Goal: Task Accomplishment & Management: Use online tool/utility

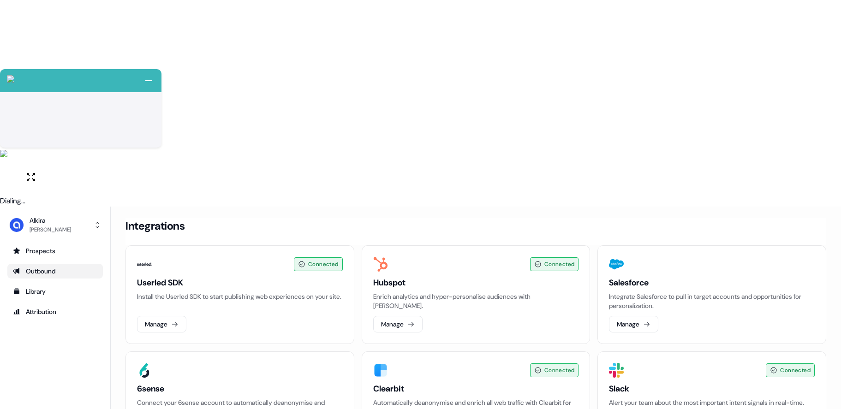
click at [44, 267] on div "Outbound" at bounding box center [55, 271] width 84 height 9
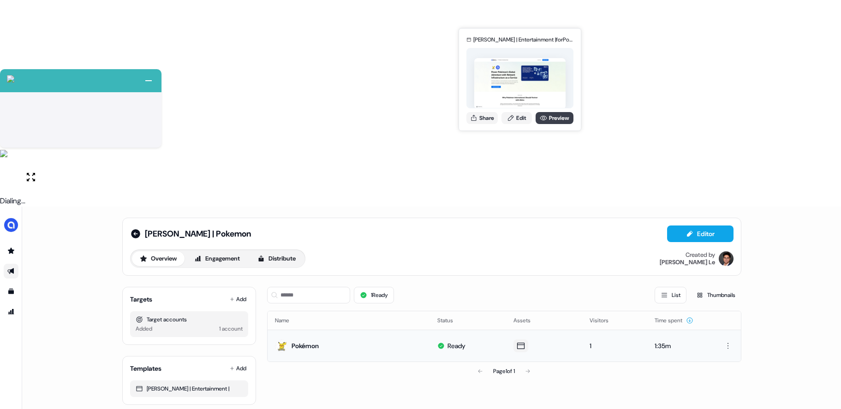
click at [556, 121] on link "Preview" at bounding box center [555, 118] width 38 height 12
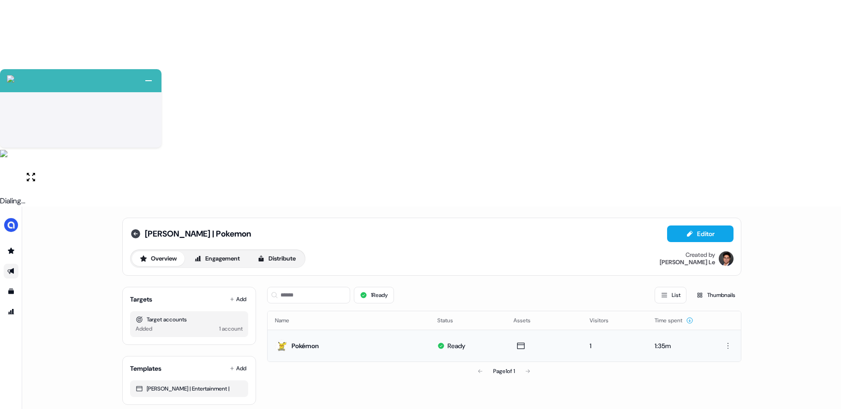
click at [140, 228] on icon at bounding box center [135, 233] width 11 height 11
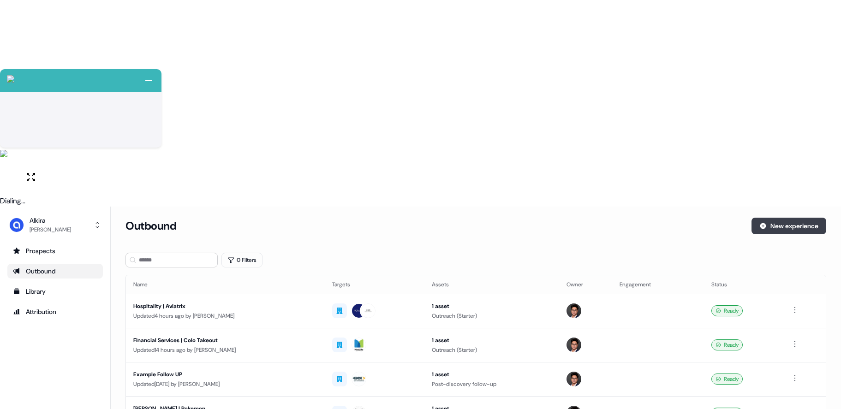
click at [794, 218] on button "New experience" at bounding box center [789, 226] width 75 height 17
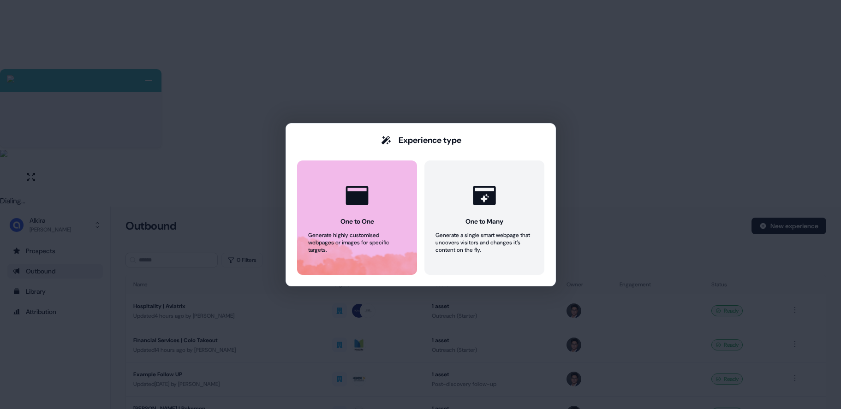
click at [360, 190] on icon at bounding box center [357, 196] width 28 height 28
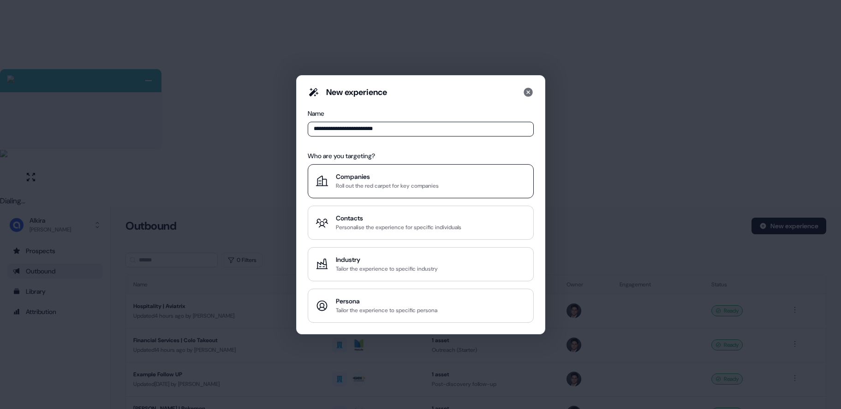
type input "**********"
click at [370, 176] on div "Companies" at bounding box center [387, 176] width 103 height 9
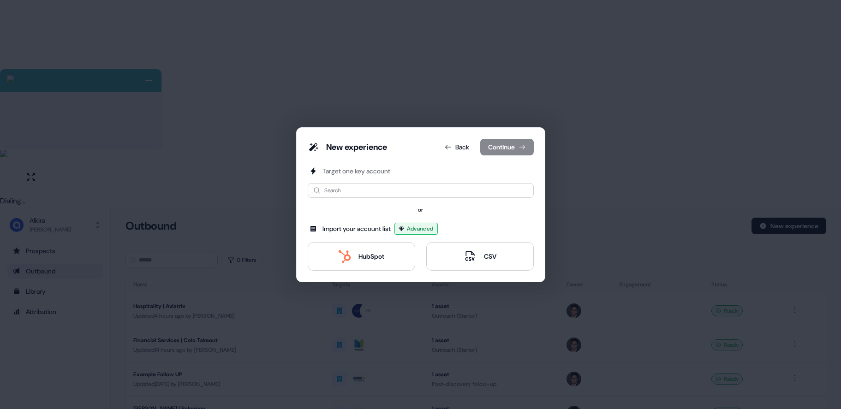
click at [359, 199] on div "Target one key account Search or Import your account list Advanced HubSpot CSV" at bounding box center [421, 219] width 226 height 104
click at [362, 196] on input at bounding box center [421, 190] width 226 height 15
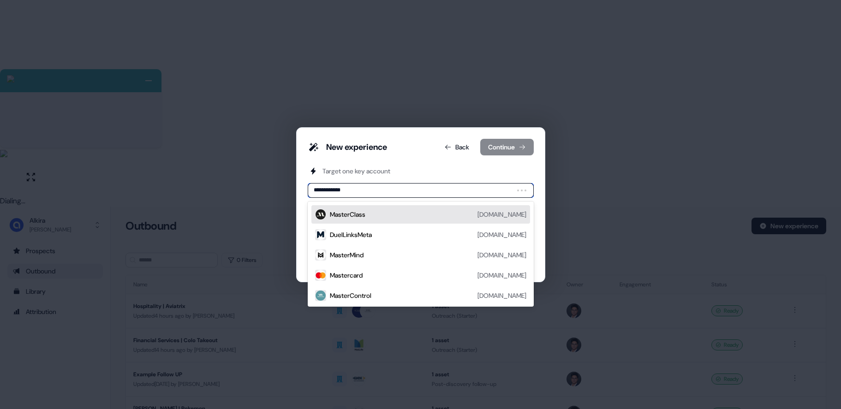
type input "**********"
click at [364, 220] on div "MasterControl [DOMAIN_NAME]" at bounding box center [420, 214] width 219 height 18
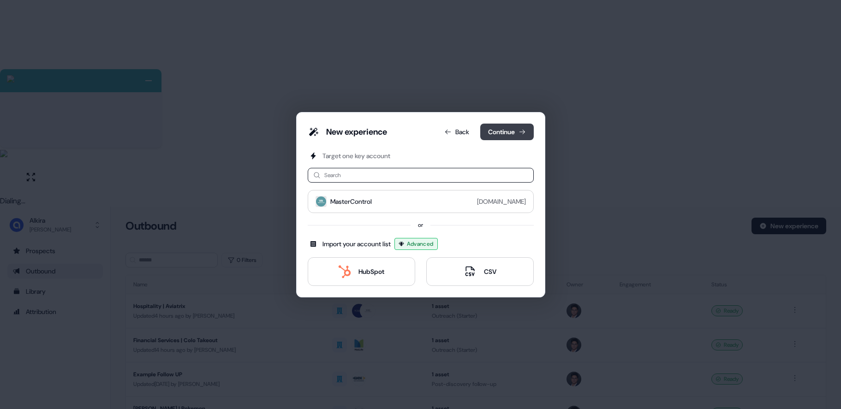
click at [519, 133] on icon at bounding box center [522, 131] width 7 height 7
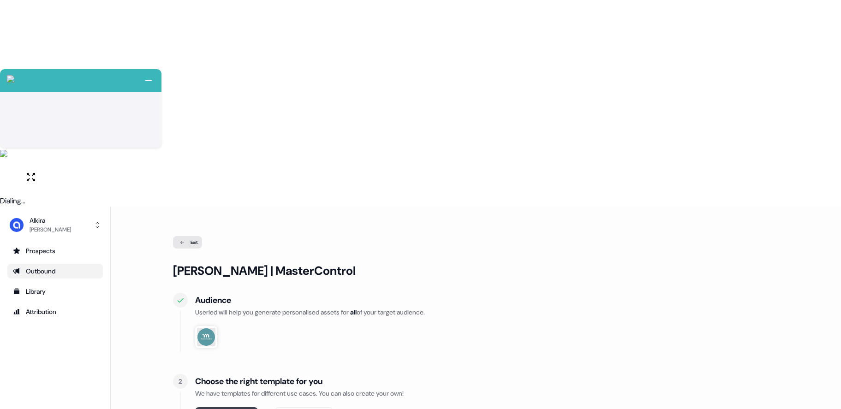
click at [222, 407] on button "Select template" at bounding box center [226, 415] width 63 height 17
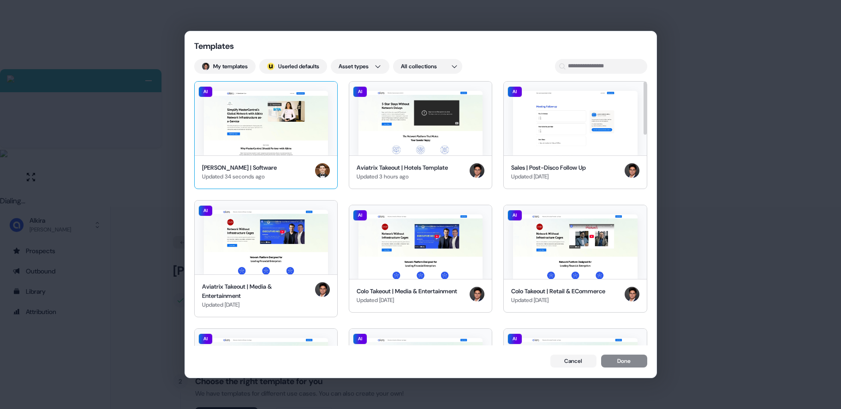
click at [292, 130] on img at bounding box center [266, 123] width 124 height 65
click at [621, 357] on button "Done" at bounding box center [624, 362] width 46 height 13
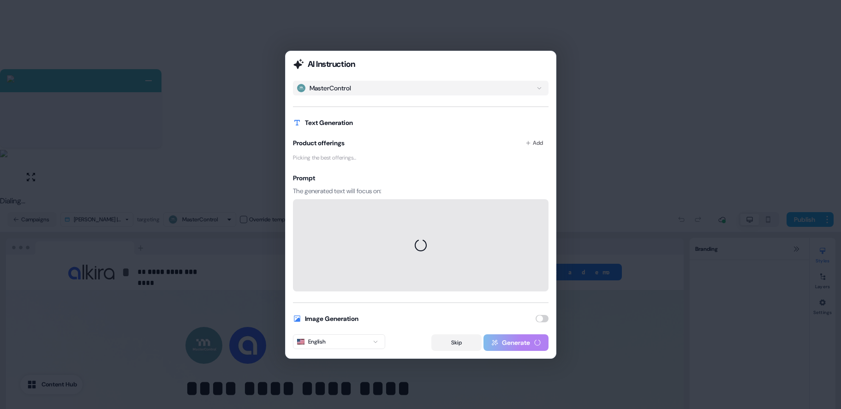
click at [451, 346] on button "Skip" at bounding box center [456, 343] width 50 height 17
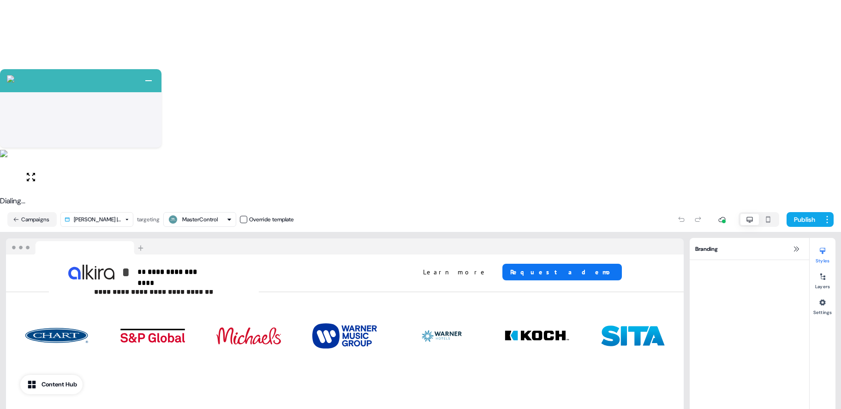
scroll to position [1829, 0]
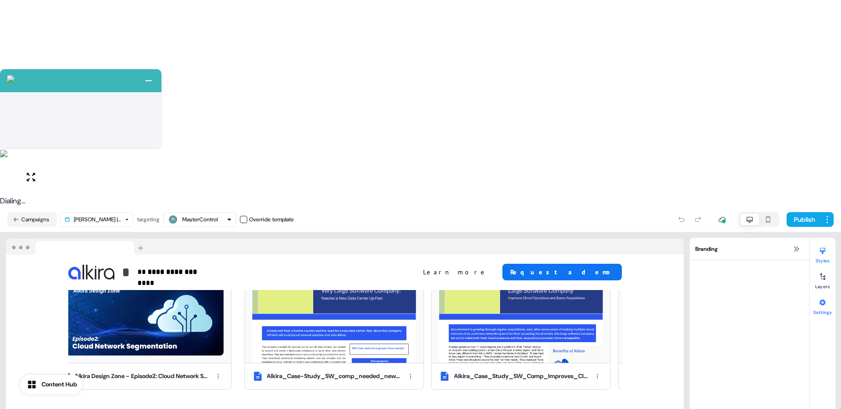
click at [819, 299] on icon at bounding box center [822, 302] width 7 height 7
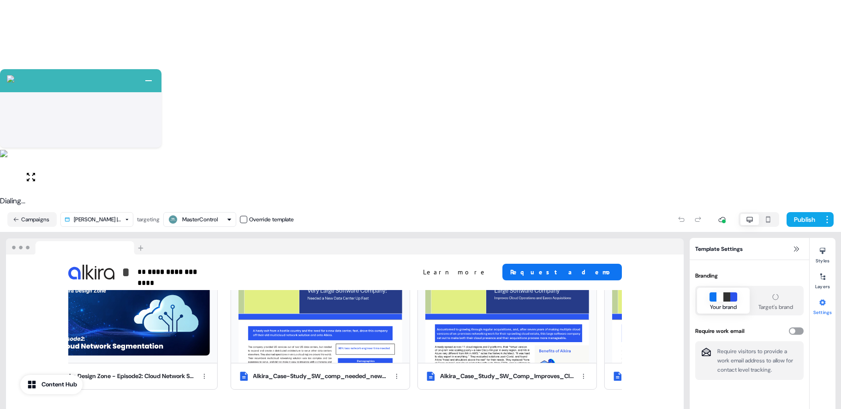
click at [798, 328] on button "button" at bounding box center [796, 331] width 15 height 7
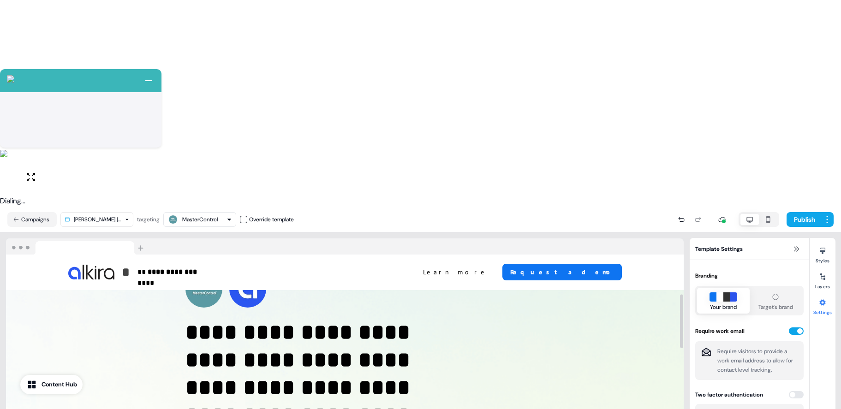
scroll to position [0, 0]
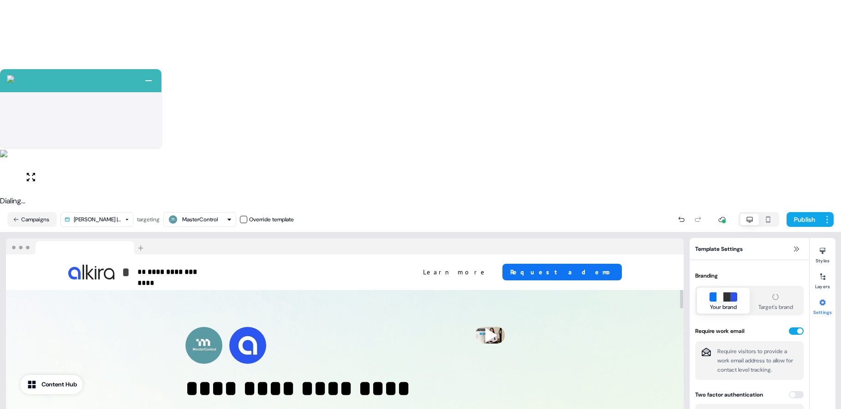
click at [791, 210] on div "Publish" at bounding box center [564, 219] width 540 height 18
click at [800, 212] on button "Publish" at bounding box center [804, 219] width 34 height 15
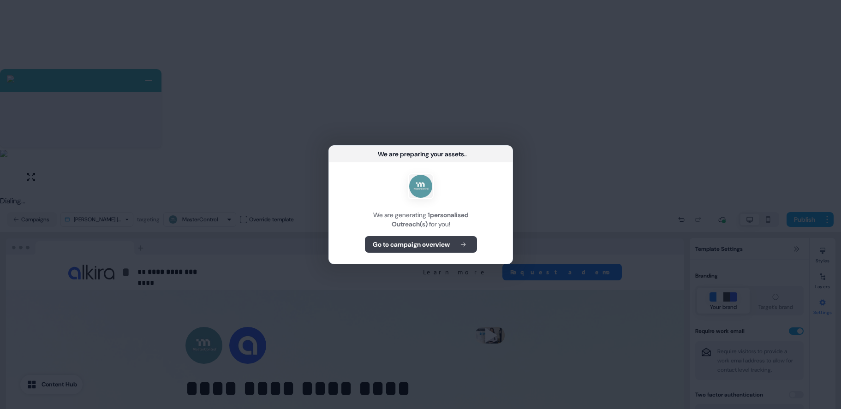
click at [410, 241] on b "Go to campaign overview" at bounding box center [410, 244] width 77 height 9
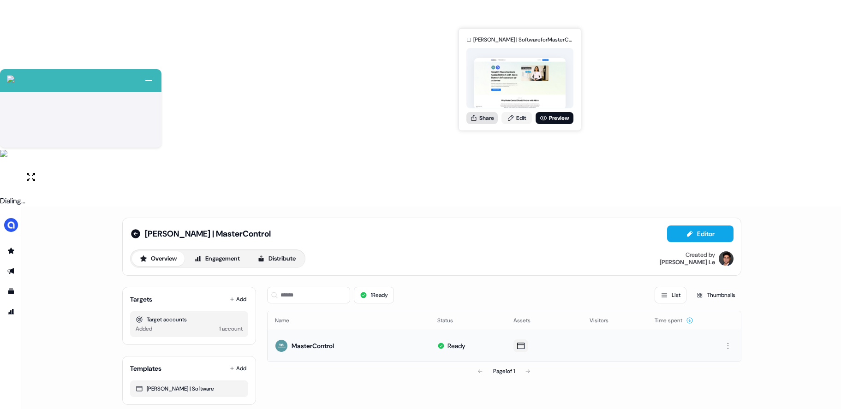
click at [488, 115] on button "Share" at bounding box center [481, 118] width 31 height 12
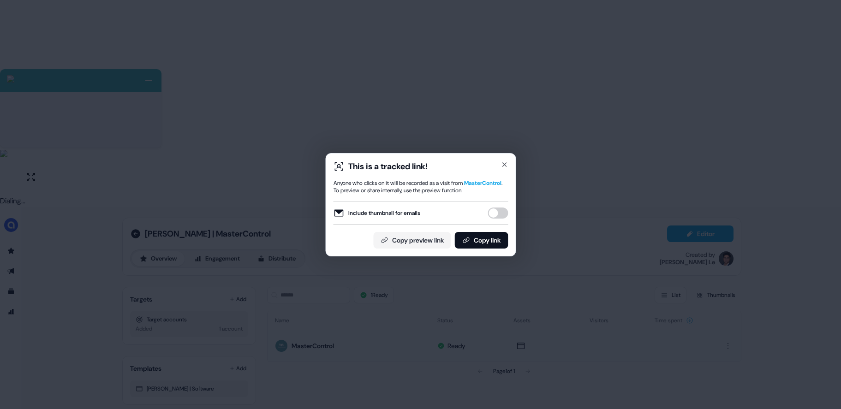
click at [496, 213] on button "Include thumbnail for emails" at bounding box center [498, 213] width 20 height 11
click at [431, 244] on button "Copy preview link" at bounding box center [412, 240] width 78 height 17
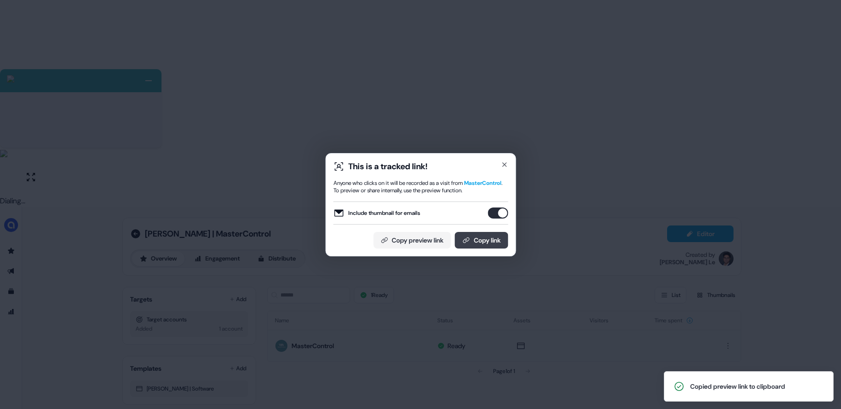
click at [476, 243] on button "Copy link" at bounding box center [481, 240] width 54 height 17
click at [474, 244] on button "Copy link" at bounding box center [481, 240] width 54 height 17
click at [501, 153] on div "This is a tracked link! Anyone who clicks on it will be recorded as a visit fro…" at bounding box center [420, 204] width 191 height 103
click at [503, 161] on icon "button" at bounding box center [504, 164] width 7 height 7
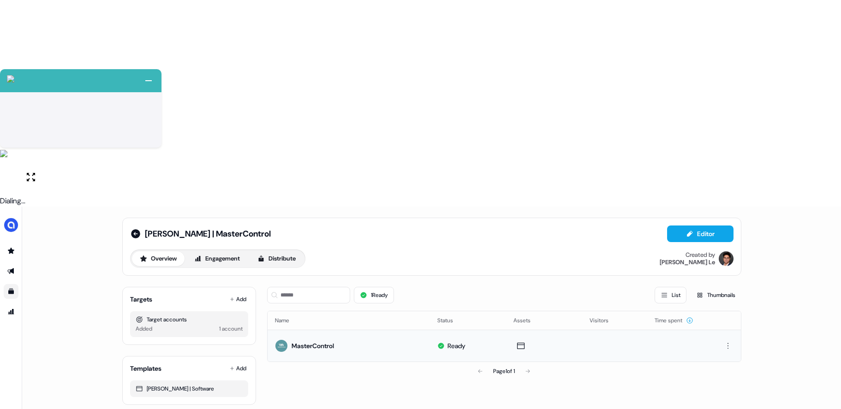
click at [7, 288] on icon "Go to templates" at bounding box center [10, 291] width 7 height 7
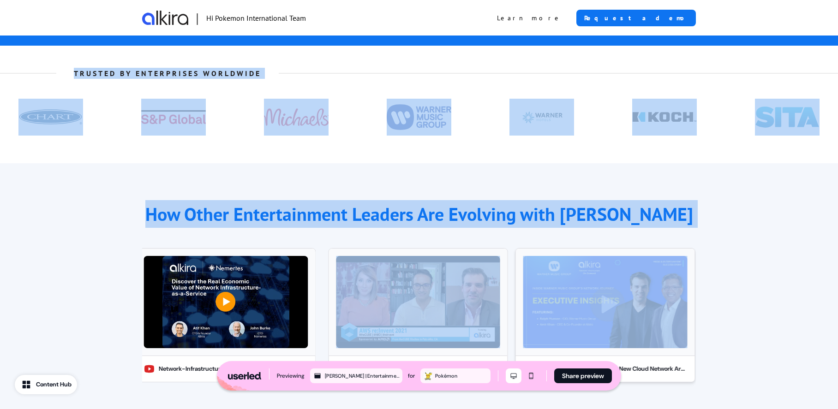
scroll to position [1814, 0]
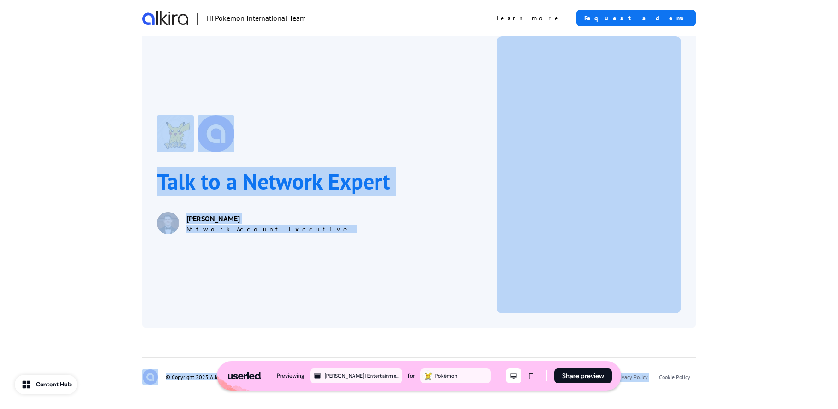
drag, startPoint x: 131, startPoint y: 84, endPoint x: 752, endPoint y: 333, distance: 669.2
copy div "Power Pokémon’s Global Adventure with Network Infrastructure as-a-Service With …"
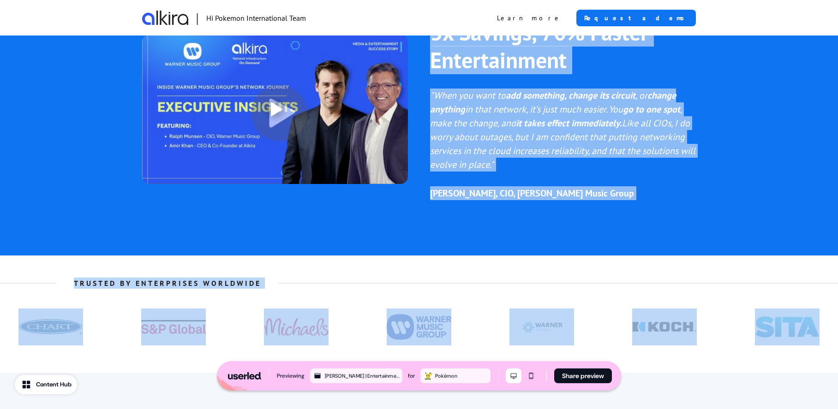
scroll to position [1082, 0]
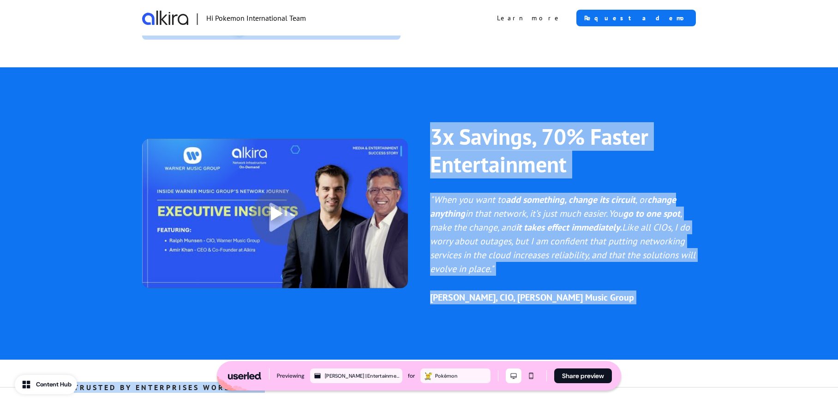
click at [484, 135] on p "3x Savings, 70% Faster Entertainment" at bounding box center [563, 150] width 266 height 55
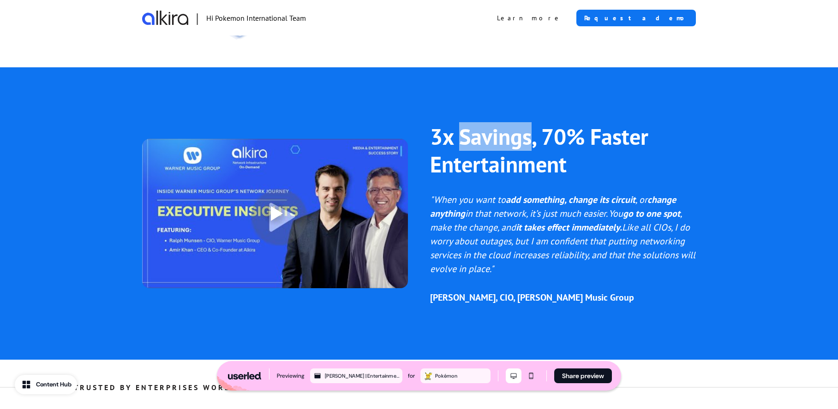
click at [484, 135] on p "3x Savings, 70% Faster Entertainment" at bounding box center [563, 150] width 266 height 55
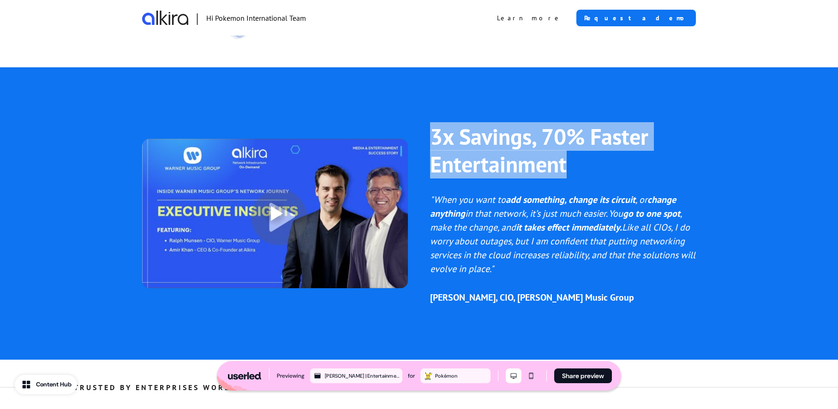
click at [484, 135] on p "3x Savings, 70% Faster Entertainment" at bounding box center [563, 150] width 266 height 55
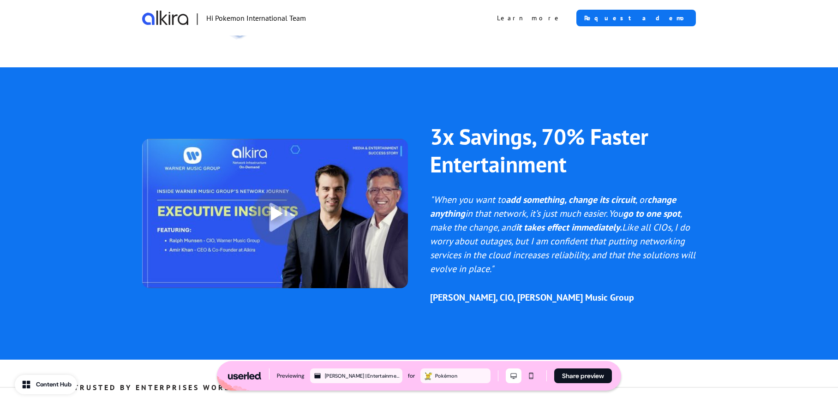
click at [502, 213] on em ", make the change, and" at bounding box center [555, 221] width 251 height 26
click at [501, 214] on em ", make the change, and" at bounding box center [555, 221] width 251 height 26
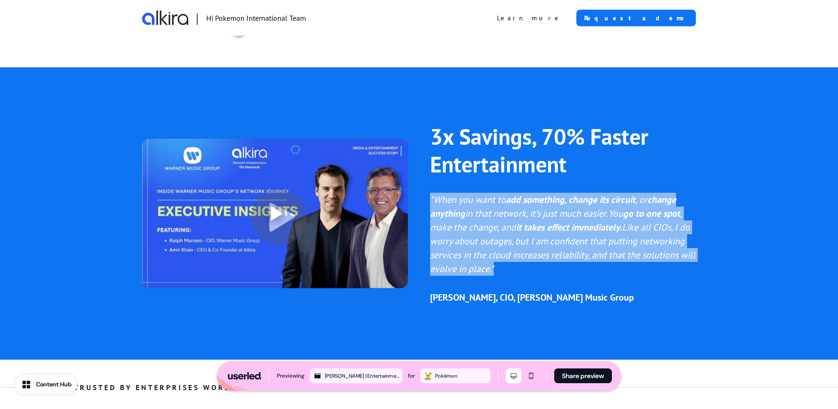
click at [501, 214] on em ", make the change, and" at bounding box center [555, 221] width 251 height 26
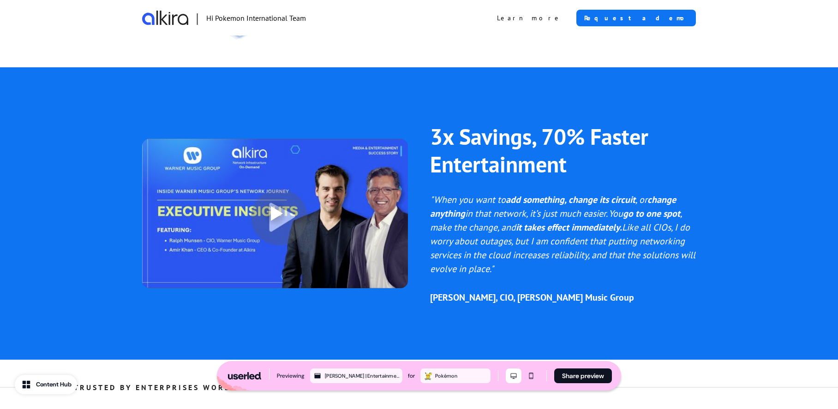
click at [543, 144] on p "3x Savings, 70% Faster Entertainment" at bounding box center [563, 150] width 266 height 55
click at [525, 154] on p "3x Savings, 70% Faster Entertainment" at bounding box center [563, 150] width 266 height 55
click at [524, 154] on p "3x Savings, 70% Faster Entertainment" at bounding box center [563, 150] width 266 height 55
